Goal: Task Accomplishment & Management: Complete application form

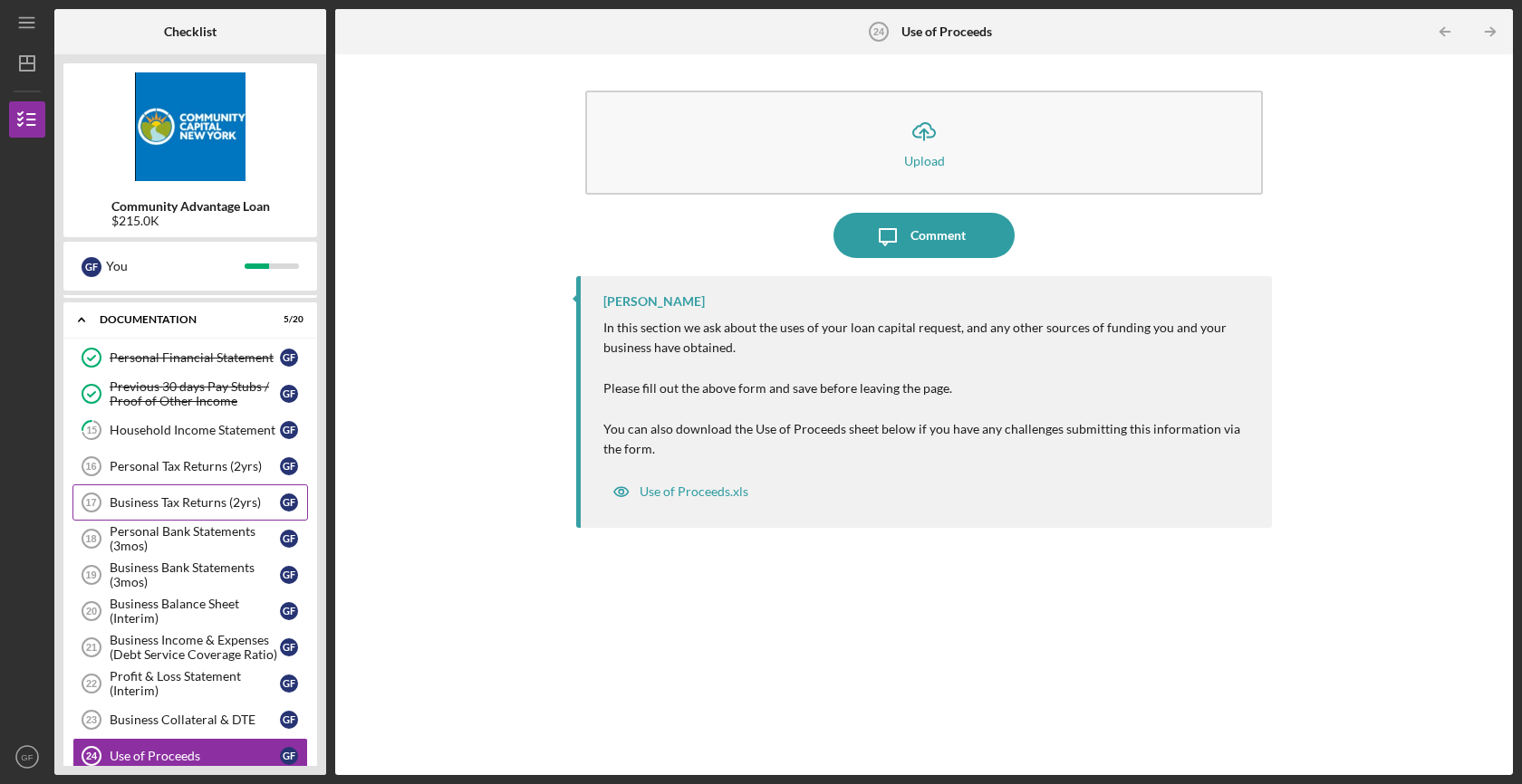
scroll to position [306, 0]
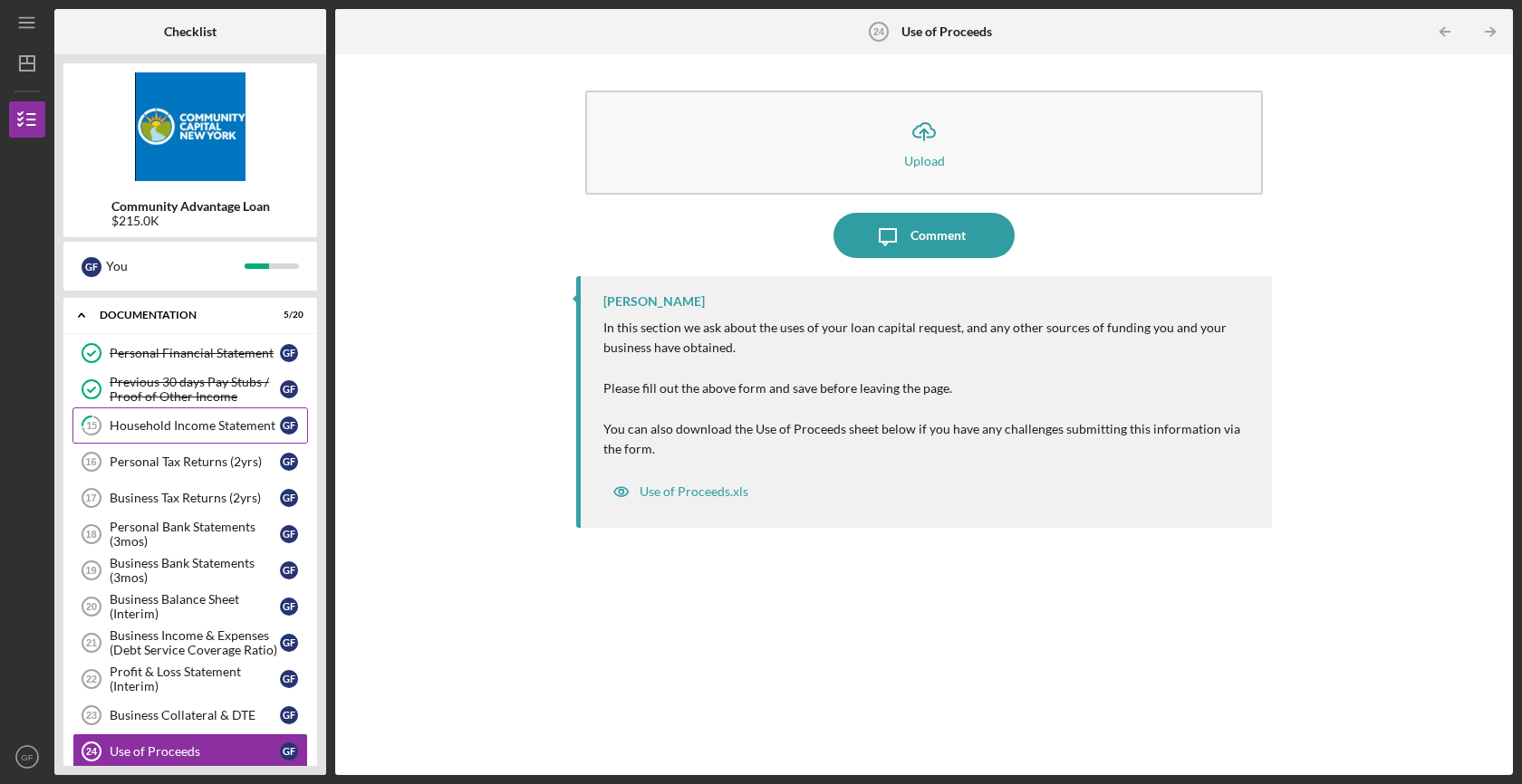
click at [228, 428] on div "Household Income Statement" at bounding box center [195, 425] width 171 height 15
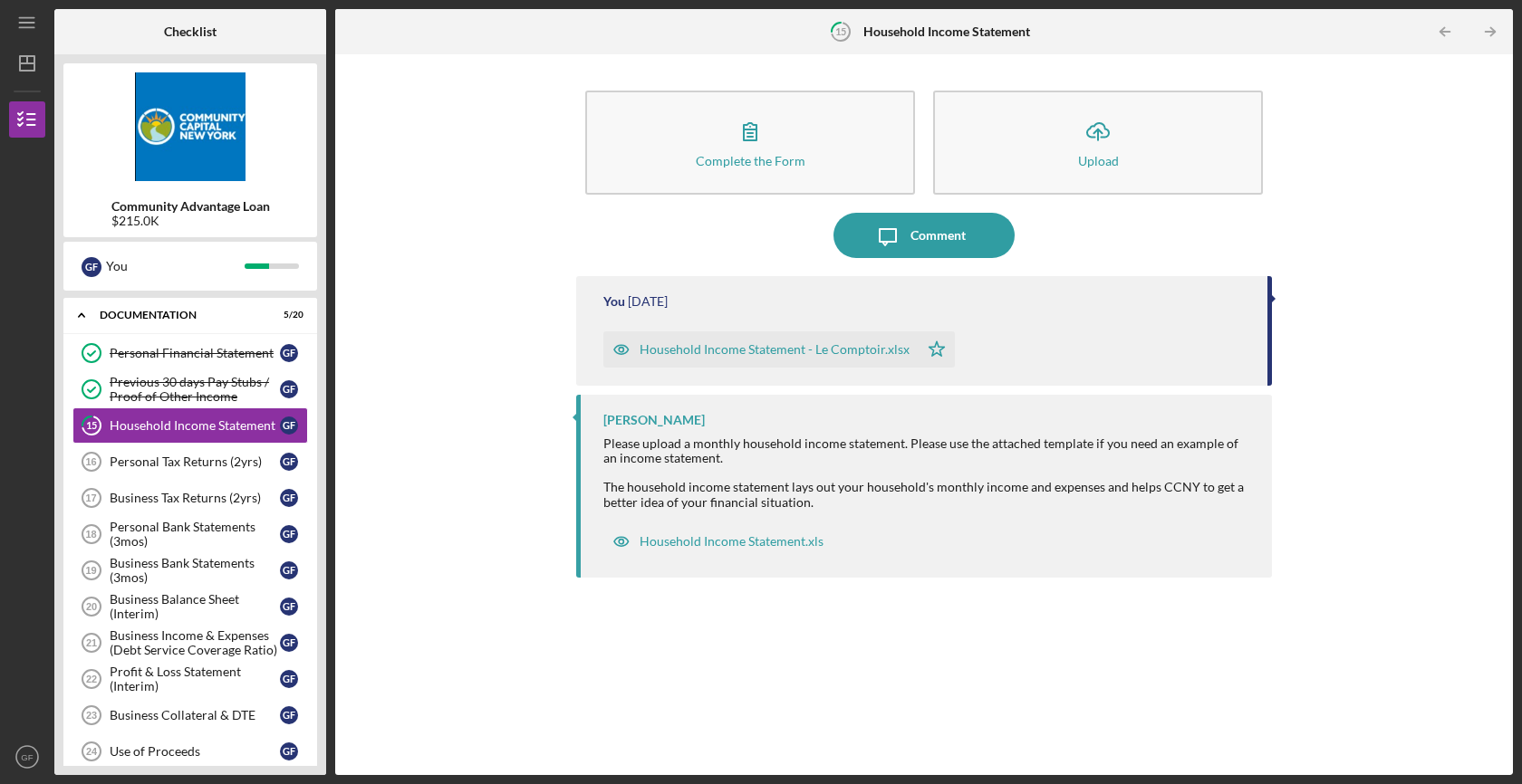
click at [494, 443] on div "Complete the Form Form Icon/Upload Upload Icon/Message Comment You [DATE] House…" at bounding box center [923, 414] width 1159 height 703
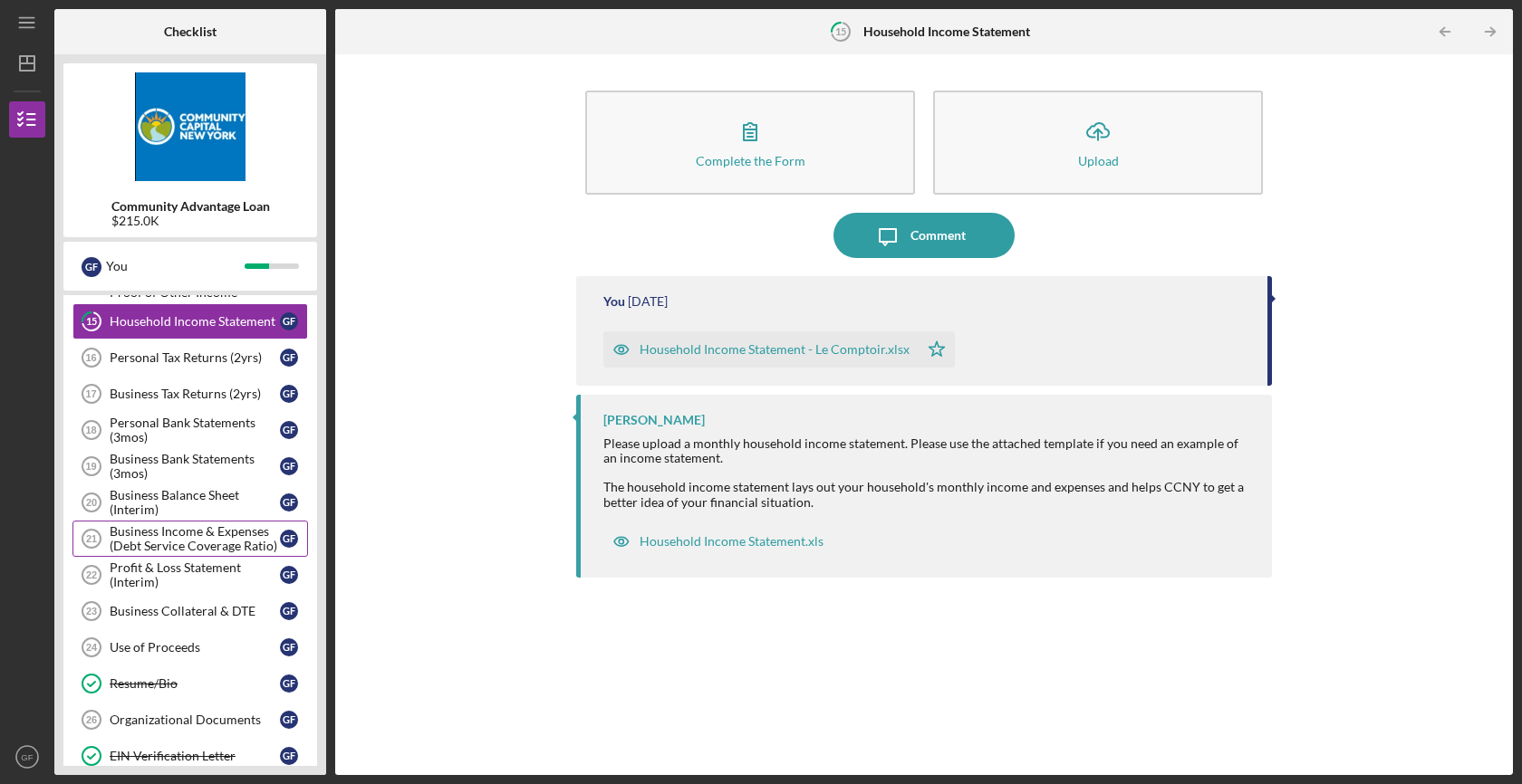
scroll to position [406, 0]
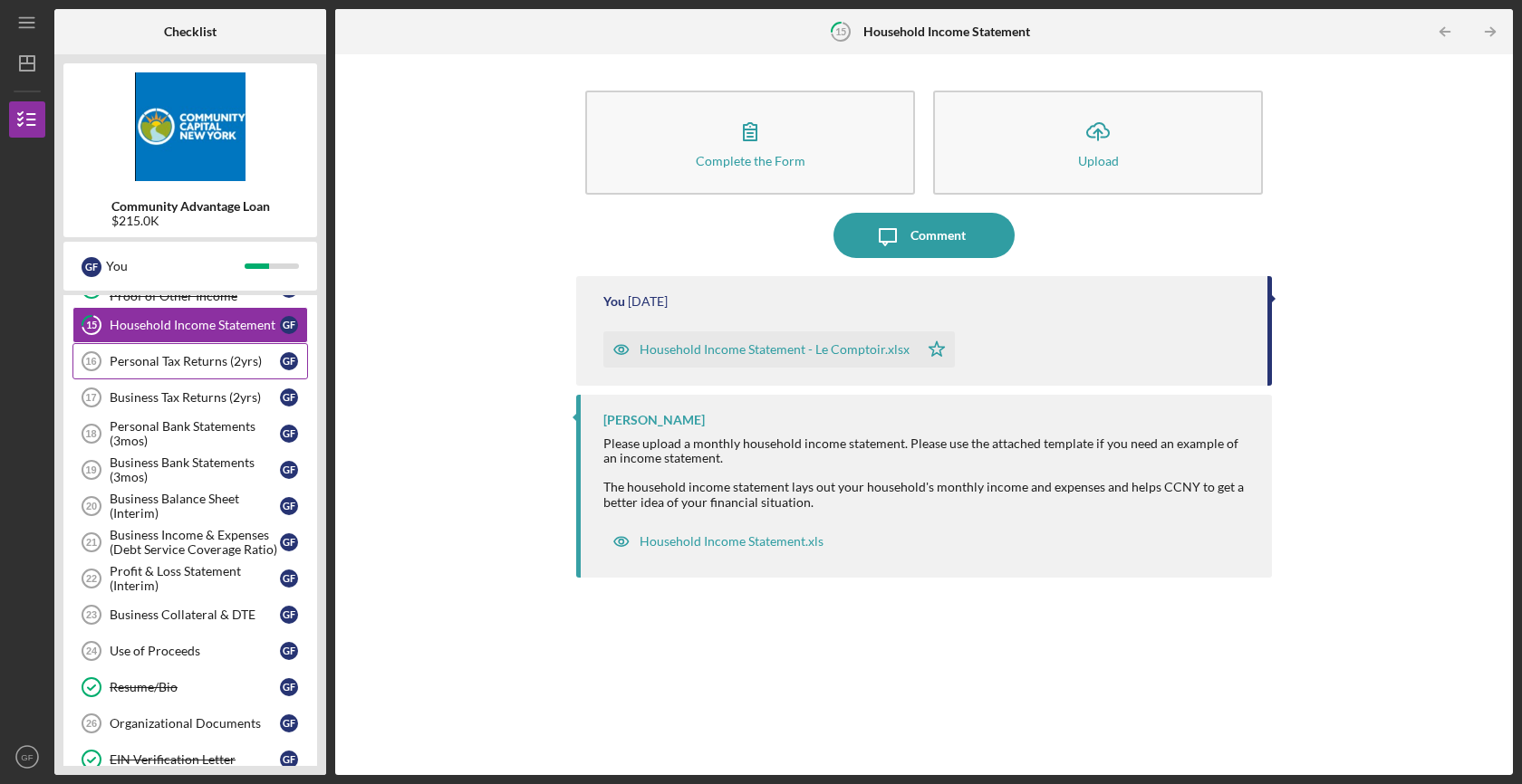
click at [155, 365] on div "Personal Tax Returns (2yrs)" at bounding box center [195, 361] width 171 height 15
